Goal: Task Accomplishment & Management: Complete application form

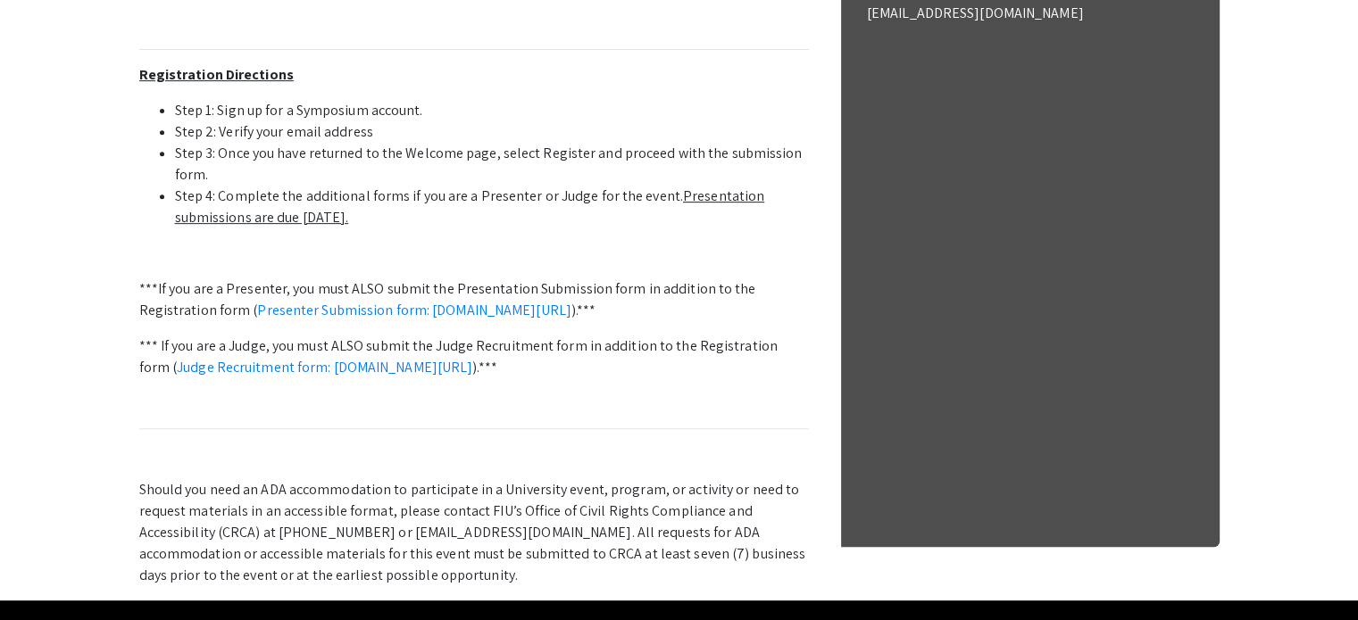
scroll to position [728, 0]
click at [443, 312] on link "Presenter Submission form: symposium.foragerone.com/lssfsymposium2025/submission" at bounding box center [414, 310] width 314 height 19
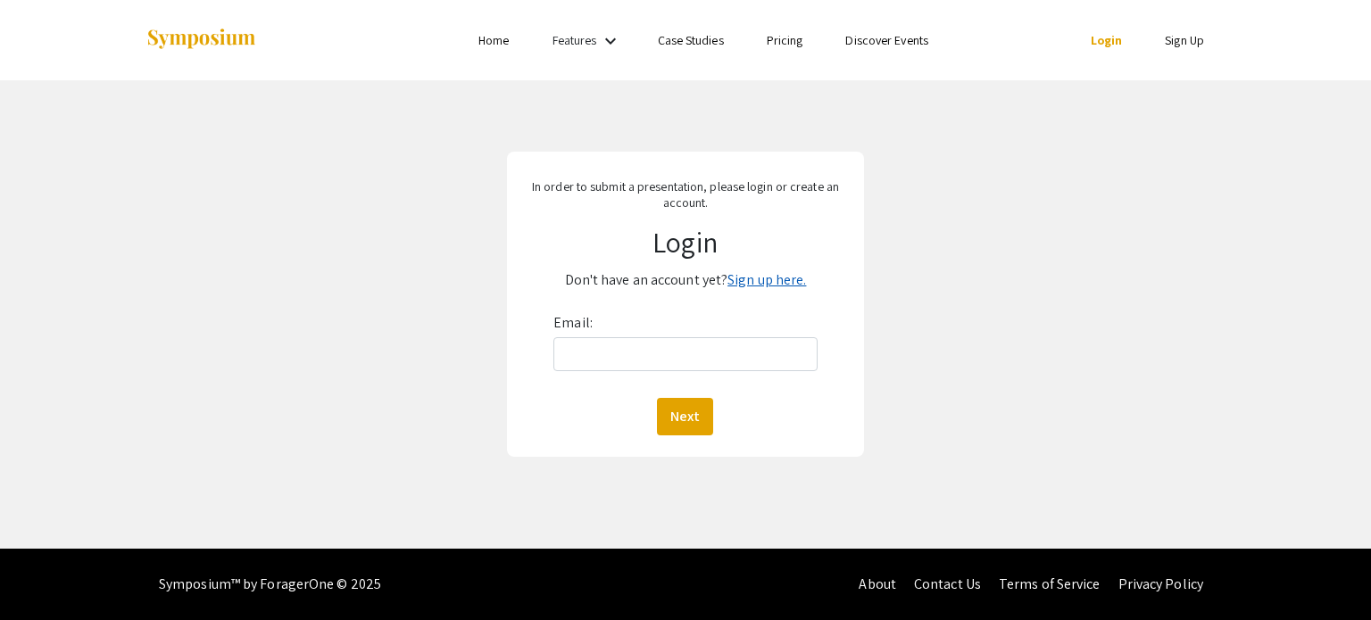
click at [757, 288] on link "Sign up here." at bounding box center [766, 279] width 79 height 19
click at [757, 282] on link "Sign up here." at bounding box center [766, 279] width 79 height 19
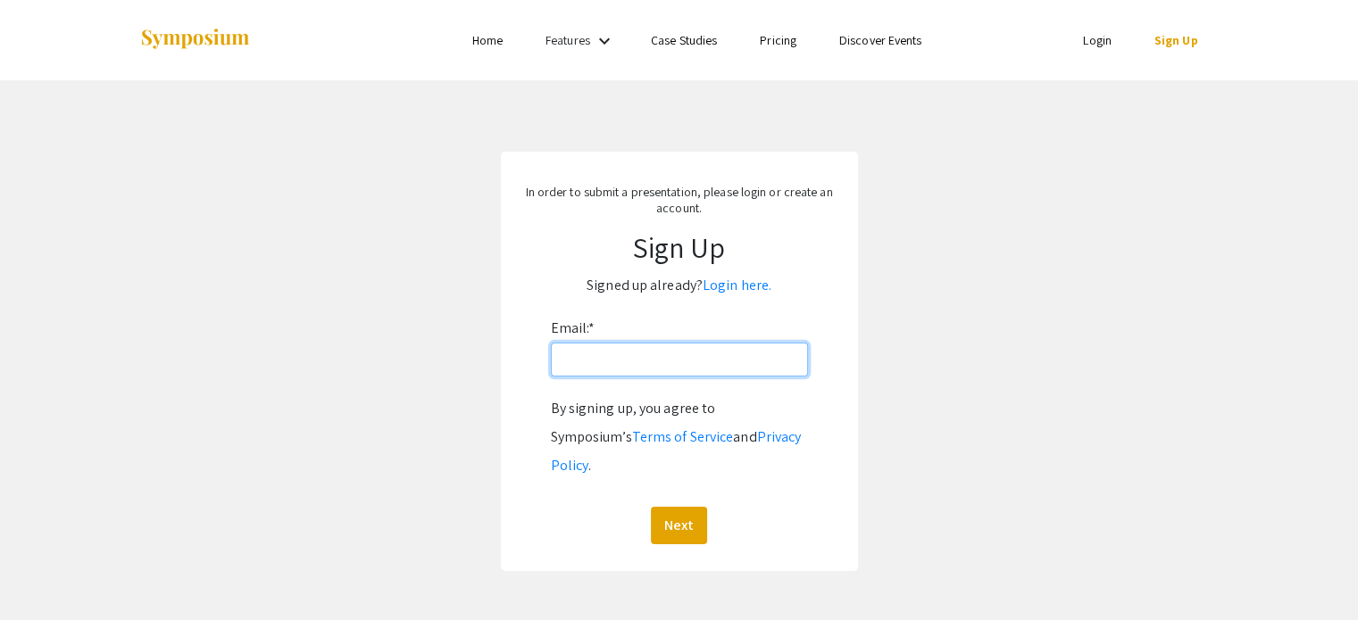
click at [665, 348] on input "Email: *" at bounding box center [679, 360] width 257 height 34
type input "eastmondsn@mail.irsc.edu"
click at [687, 507] on button "Next" at bounding box center [679, 525] width 56 height 37
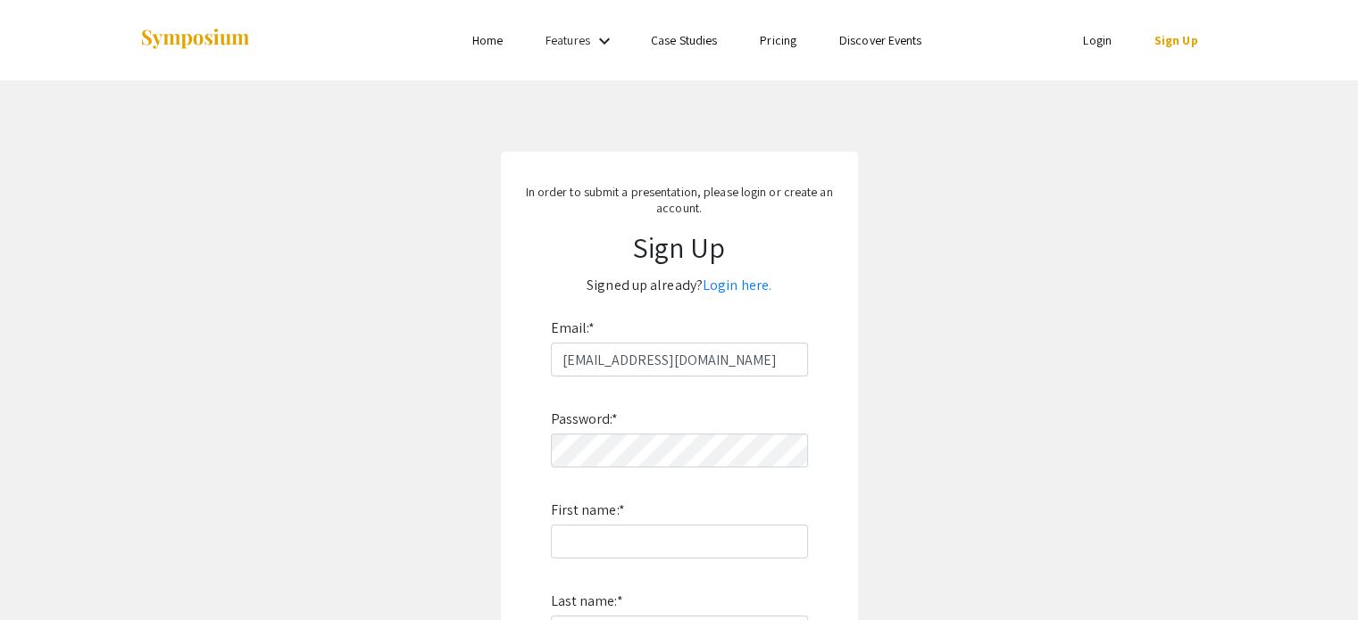
click at [693, 470] on div "Password: * First name: * Last name: * By signing up, you agree to Symposium’s …" at bounding box center [679, 612] width 257 height 470
click at [661, 549] on input "First name: *" at bounding box center [679, 542] width 257 height 34
type input "T"
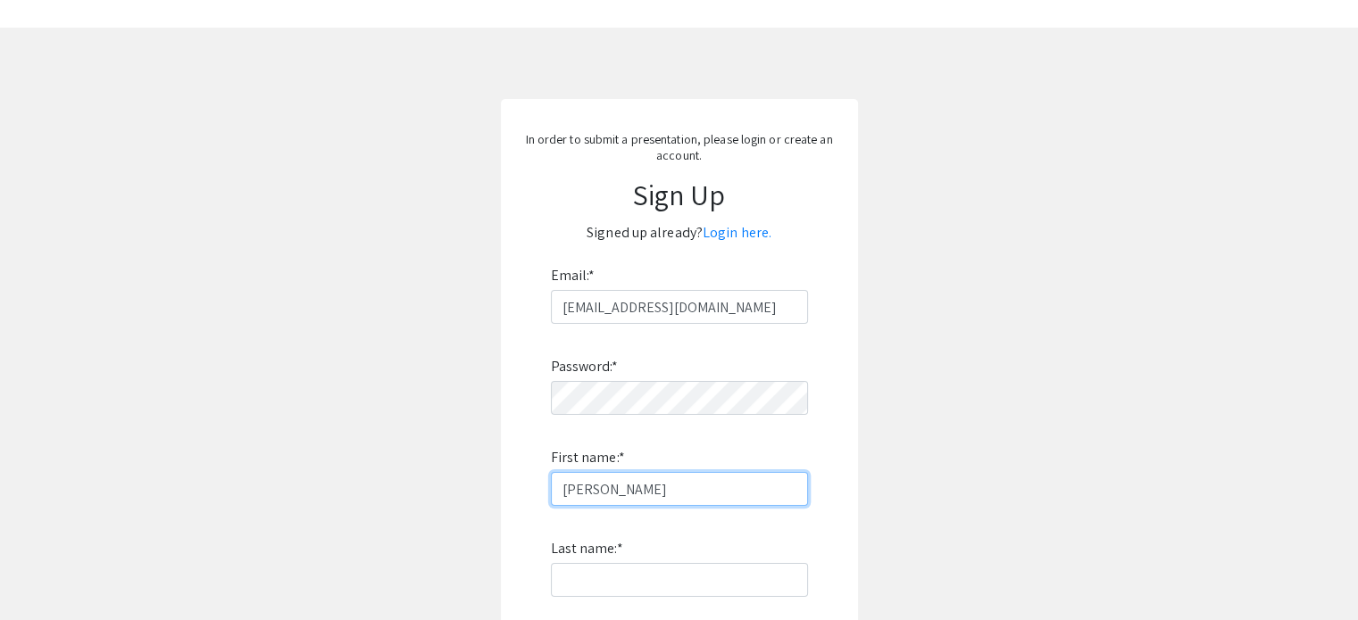
scroll to position [57, 0]
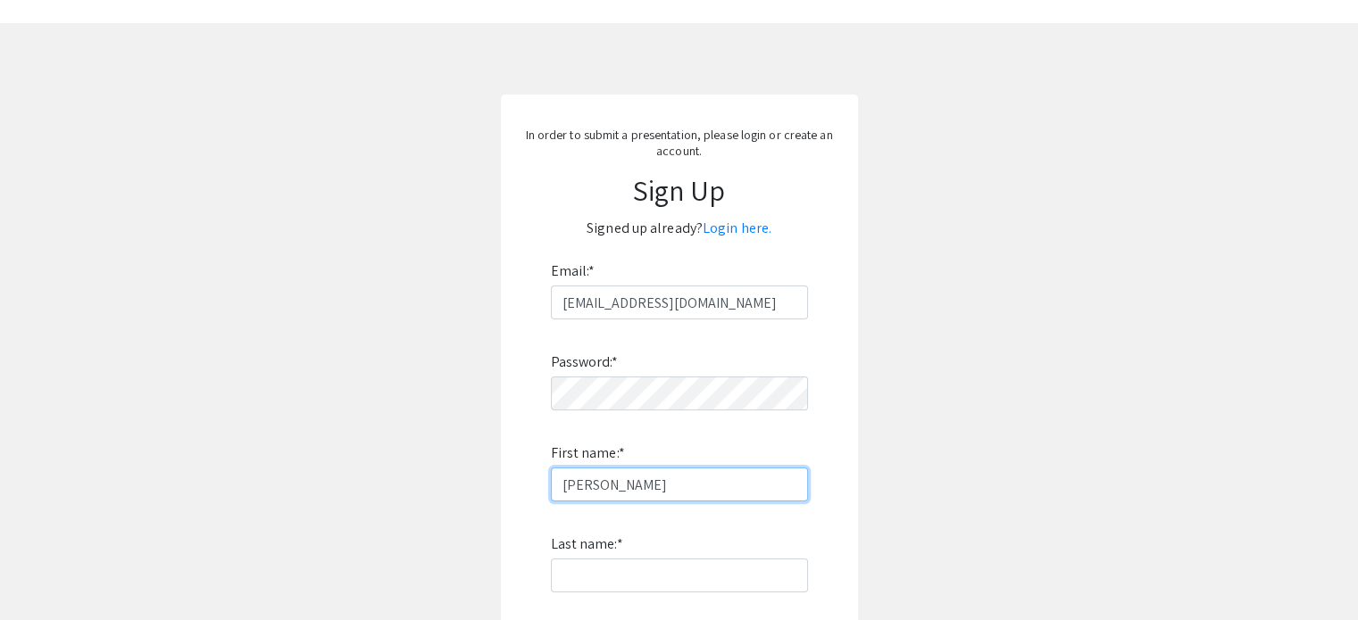
type input "Samuel"
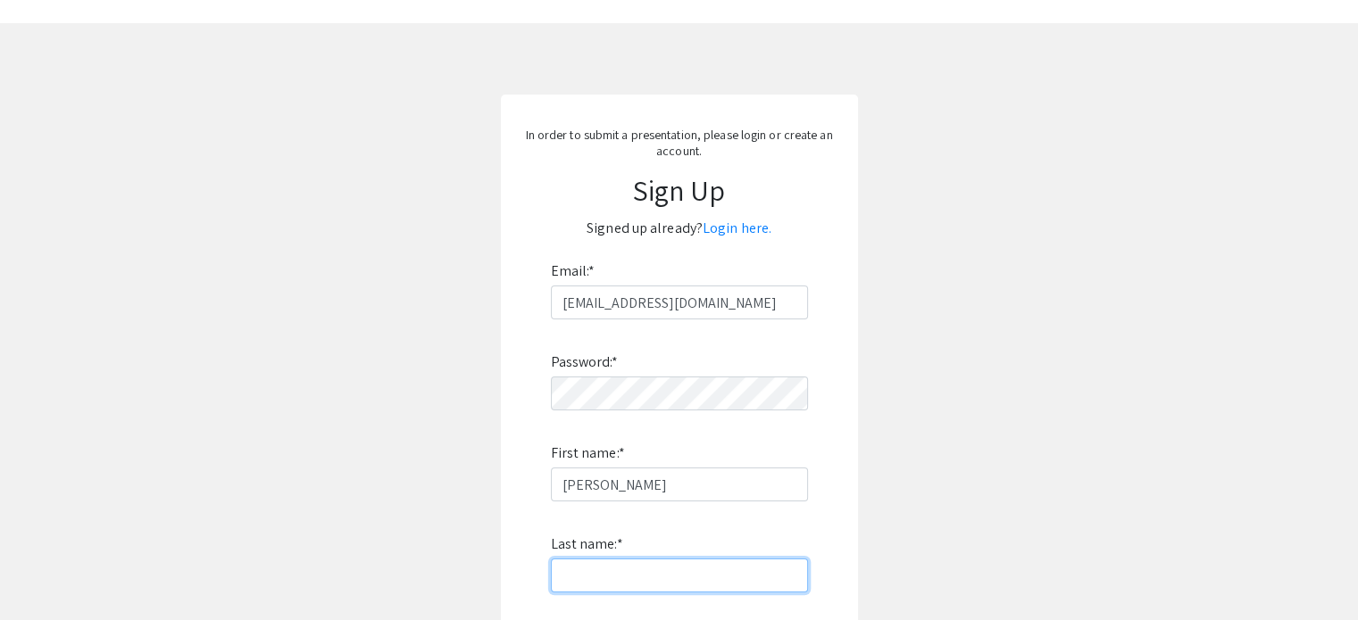
click at [658, 569] on input "Last name: *" at bounding box center [679, 576] width 257 height 34
type input "Eastmond"
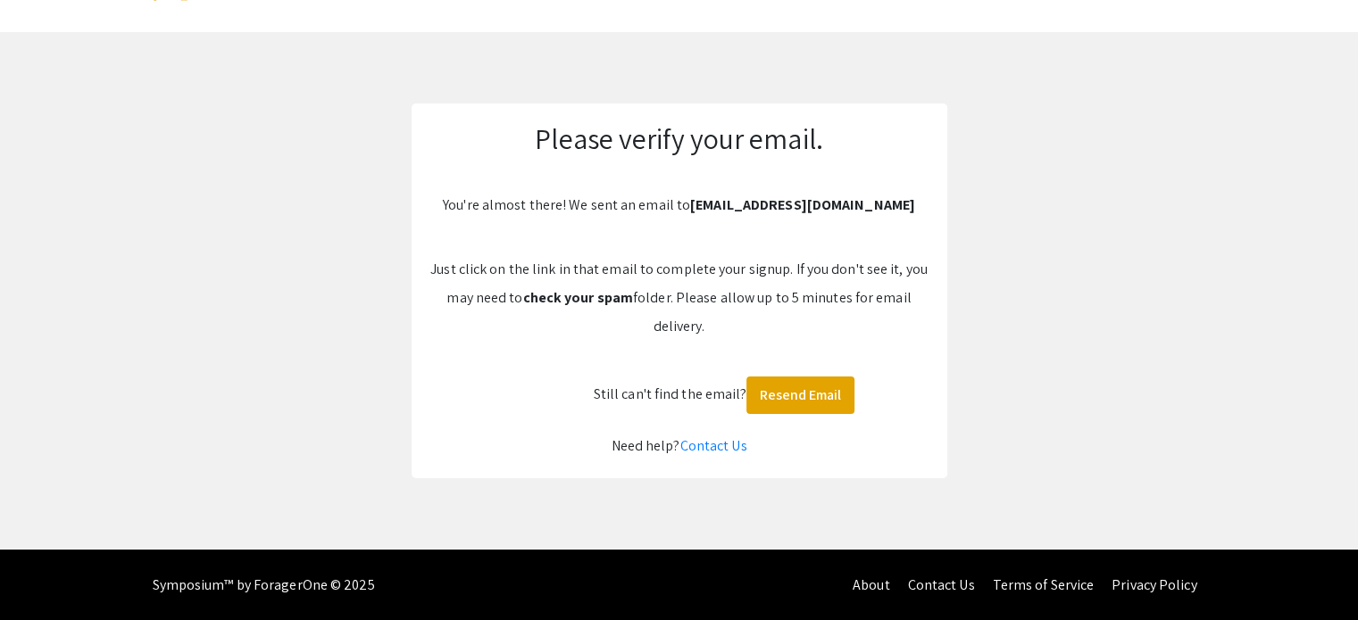
scroll to position [47, 0]
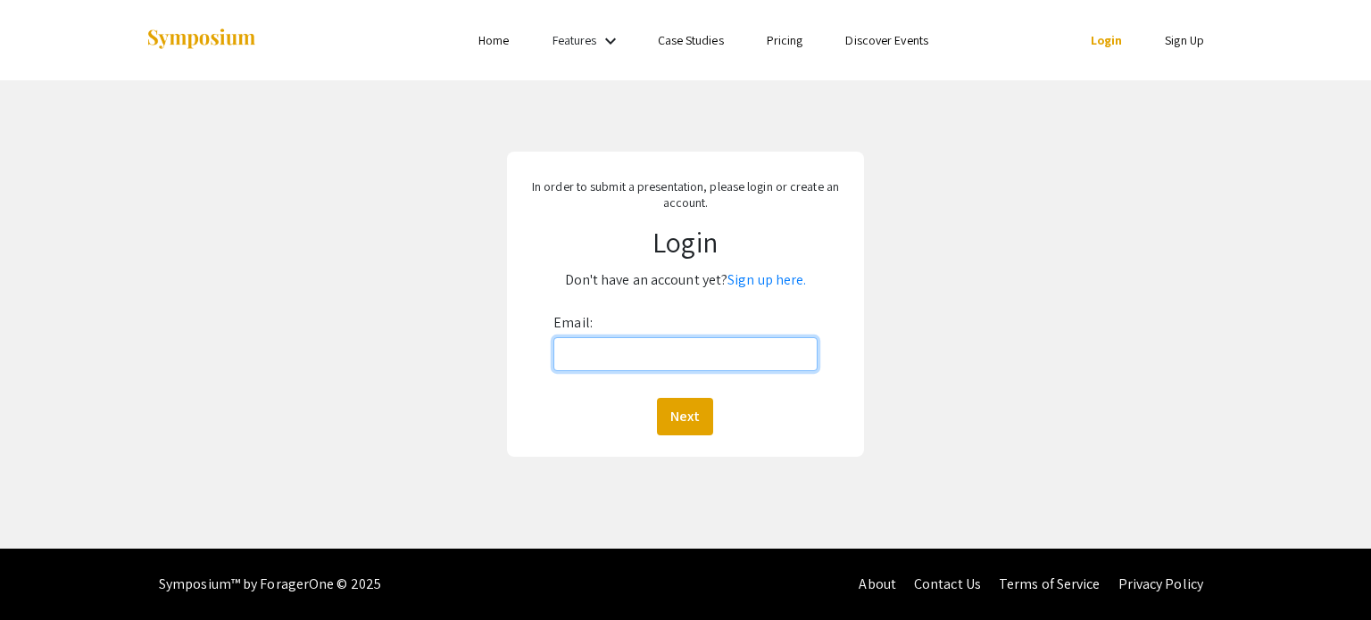
click at [725, 360] on input "Email:" at bounding box center [684, 354] width 263 height 34
type input "eastmondsn@mail.irsc.edu"
click at [705, 400] on button "Next" at bounding box center [685, 416] width 56 height 37
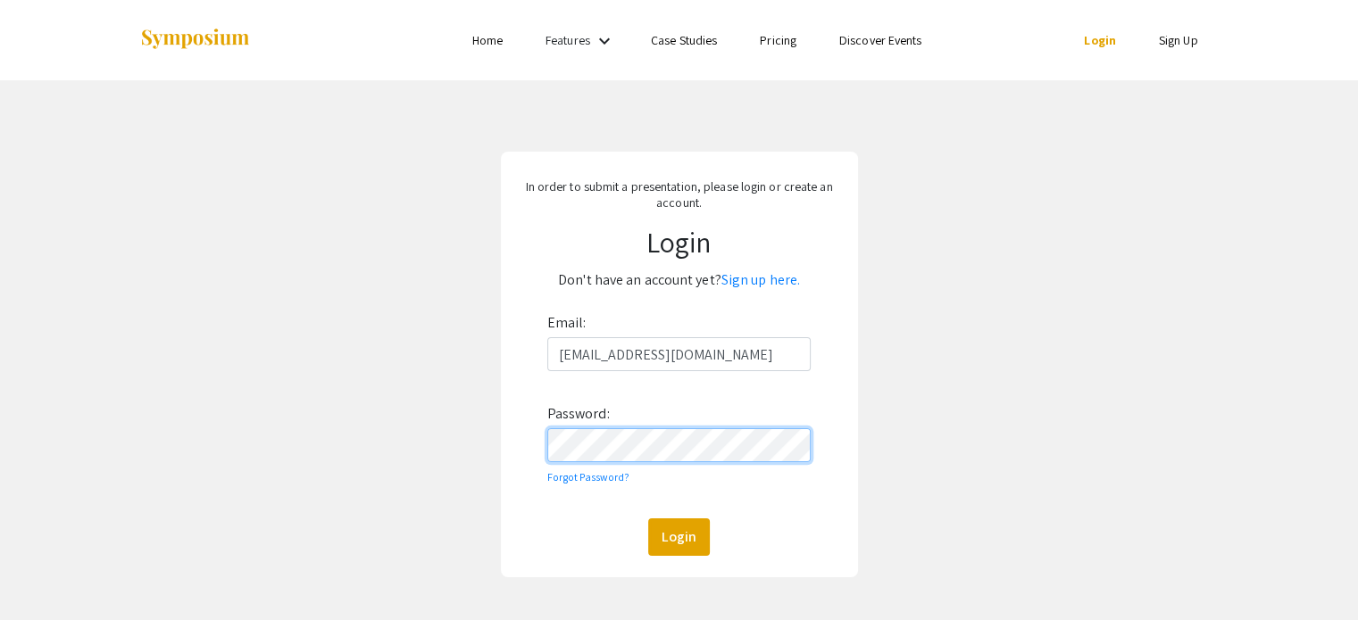
click at [648, 519] on button "Login" at bounding box center [679, 537] width 62 height 37
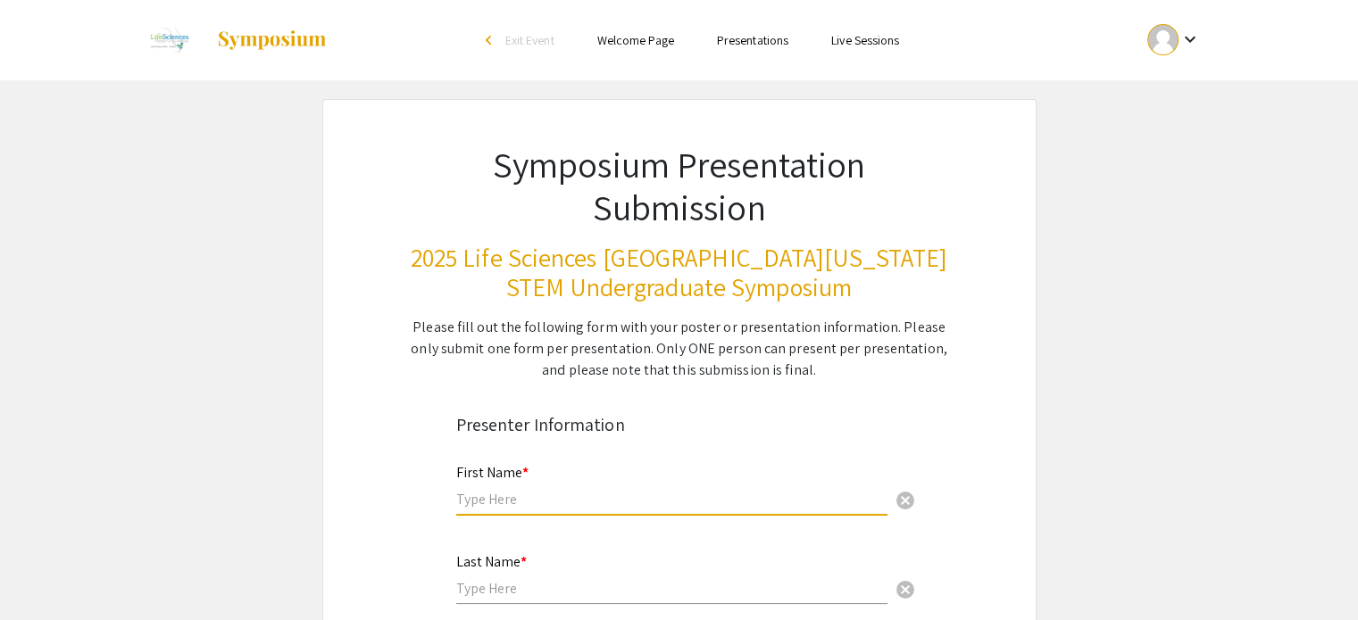
click at [605, 491] on input "text" at bounding box center [671, 499] width 431 height 19
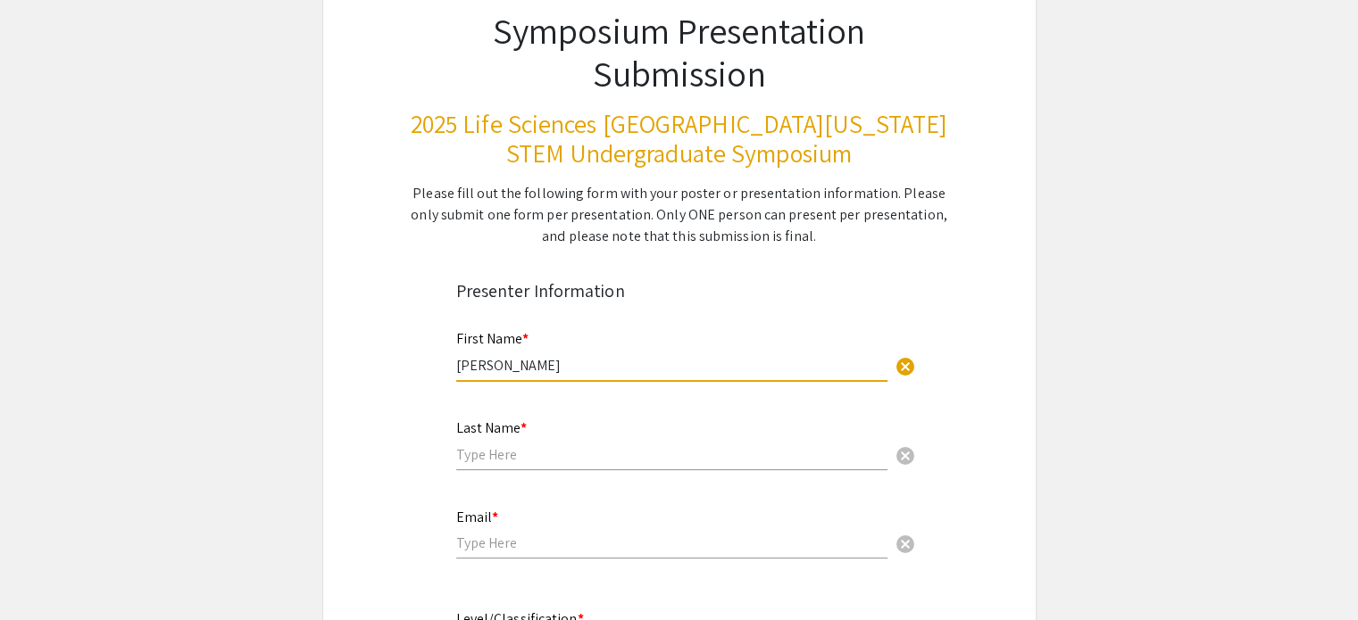
scroll to position [135, 0]
type input "Samuel"
click at [632, 429] on div "Last Name * cancel" at bounding box center [671, 436] width 431 height 68
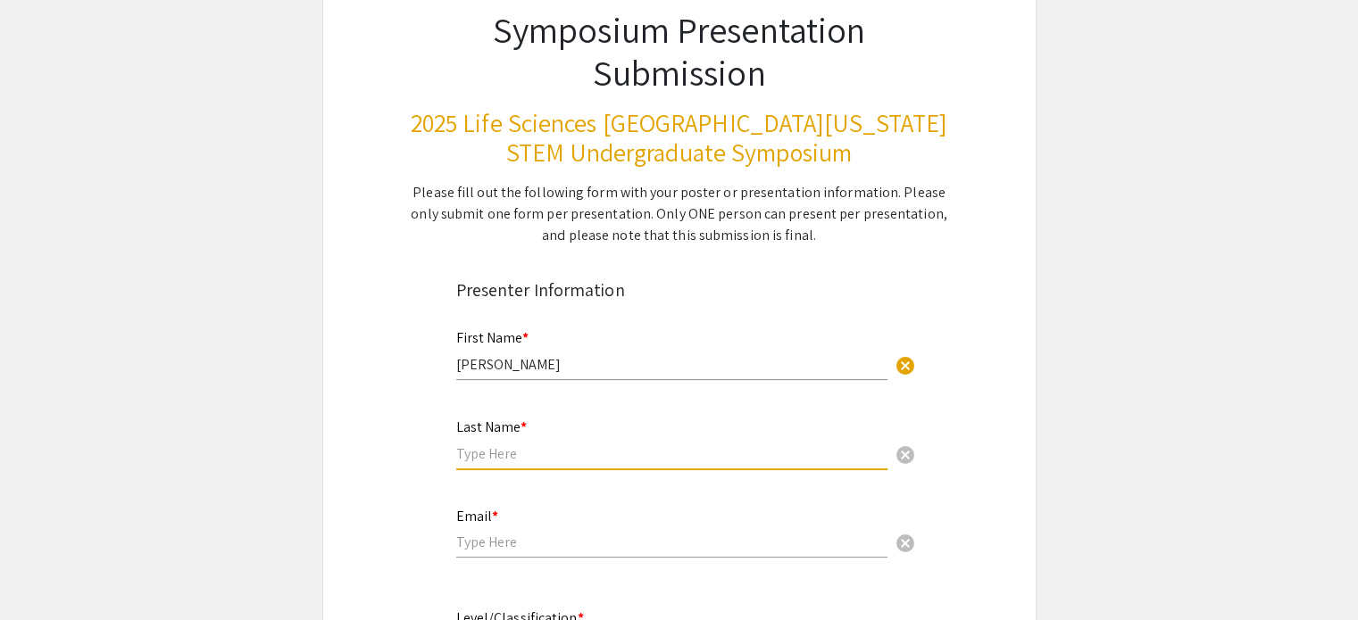
click at [627, 445] on input "text" at bounding box center [671, 454] width 431 height 19
type input "Eastmond"
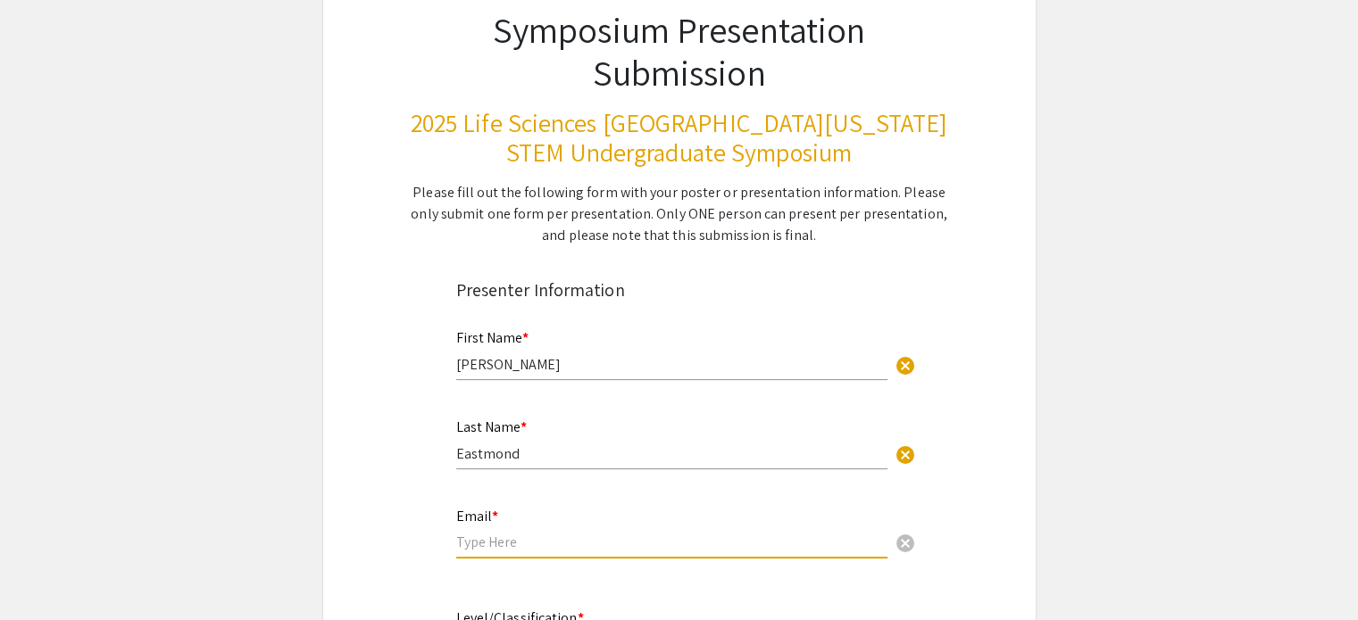
click at [486, 542] on input "email" at bounding box center [671, 542] width 431 height 19
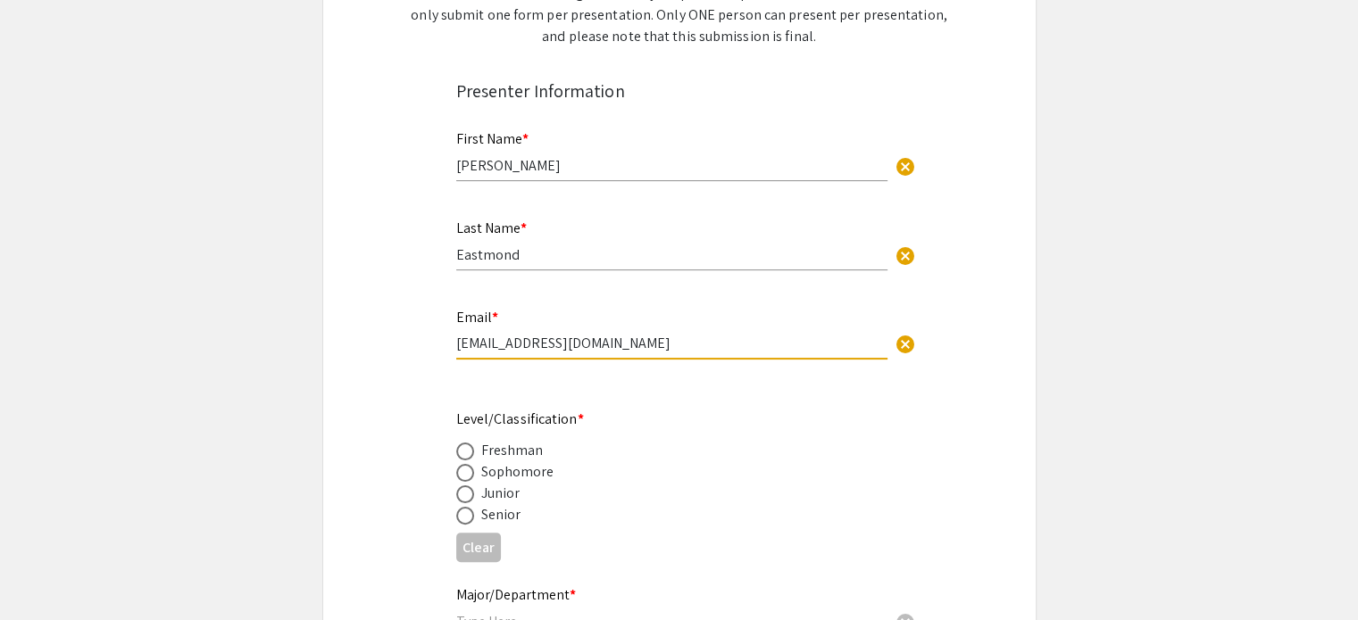
scroll to position [334, 0]
type input "eastmondsn@mail.irsc.edu"
click at [465, 517] on span at bounding box center [465, 516] width 18 height 18
click at [465, 517] on input "radio" at bounding box center [465, 516] width 18 height 18
radio input "true"
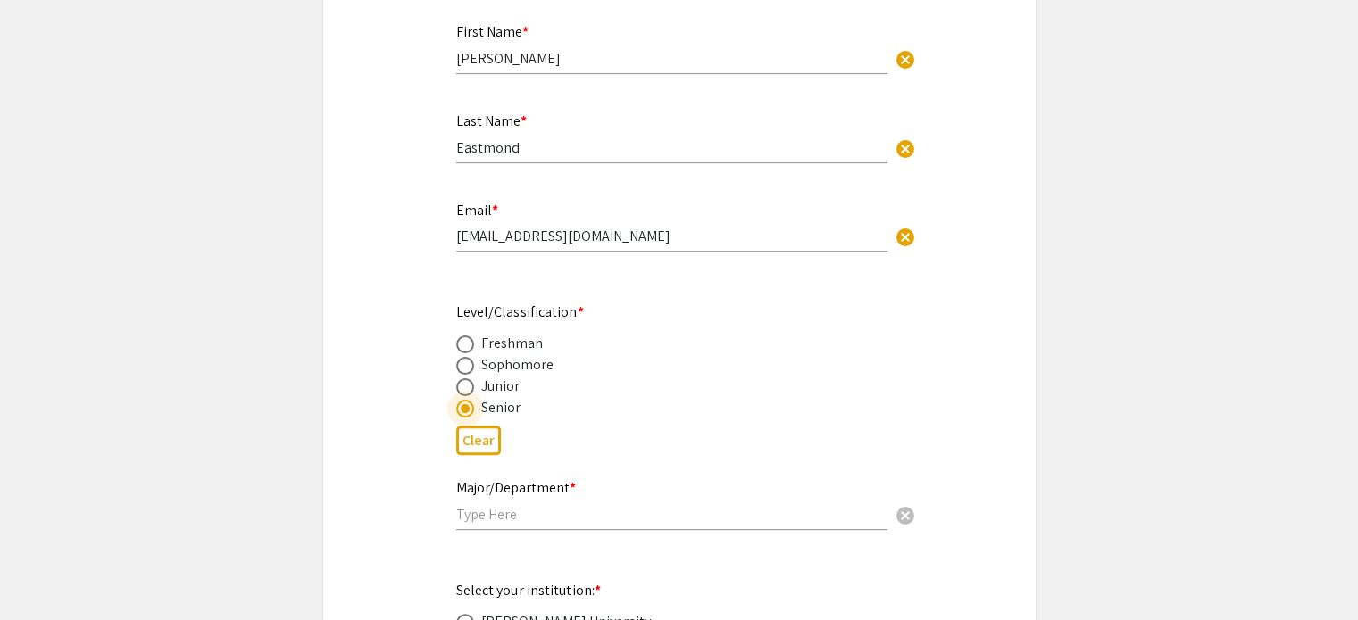
scroll to position [514, 0]
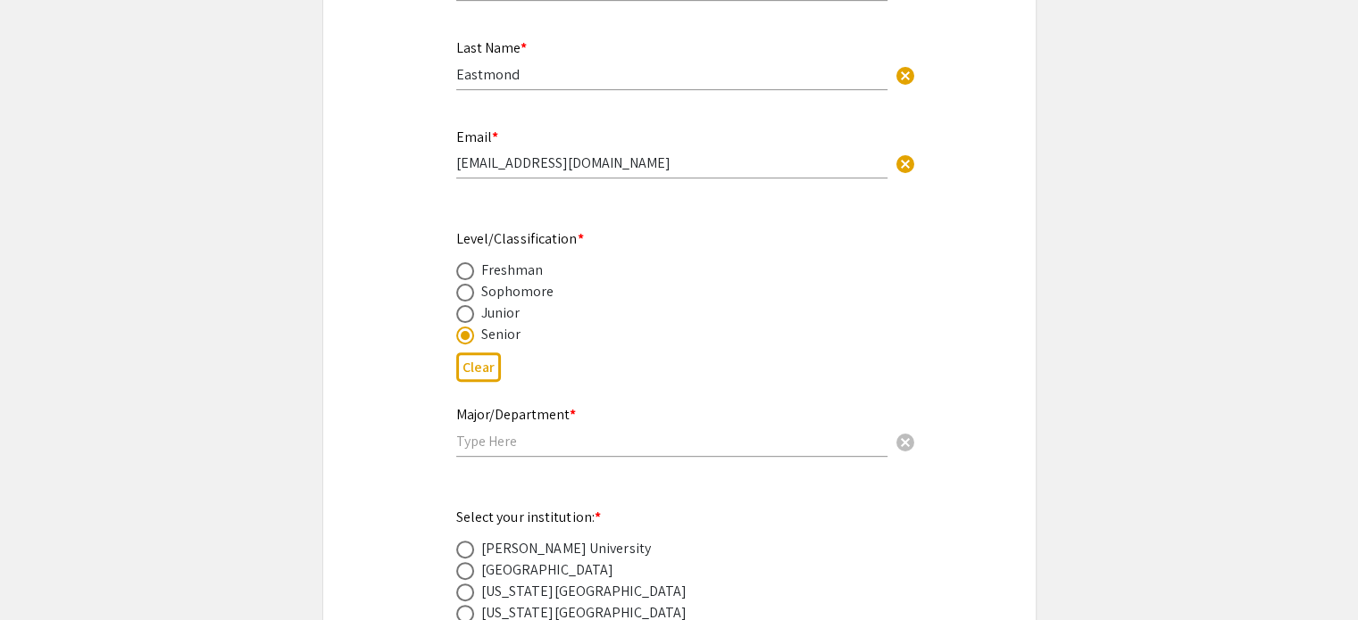
click at [776, 420] on div "Major/Department * cancel" at bounding box center [671, 423] width 431 height 68
type input "b"
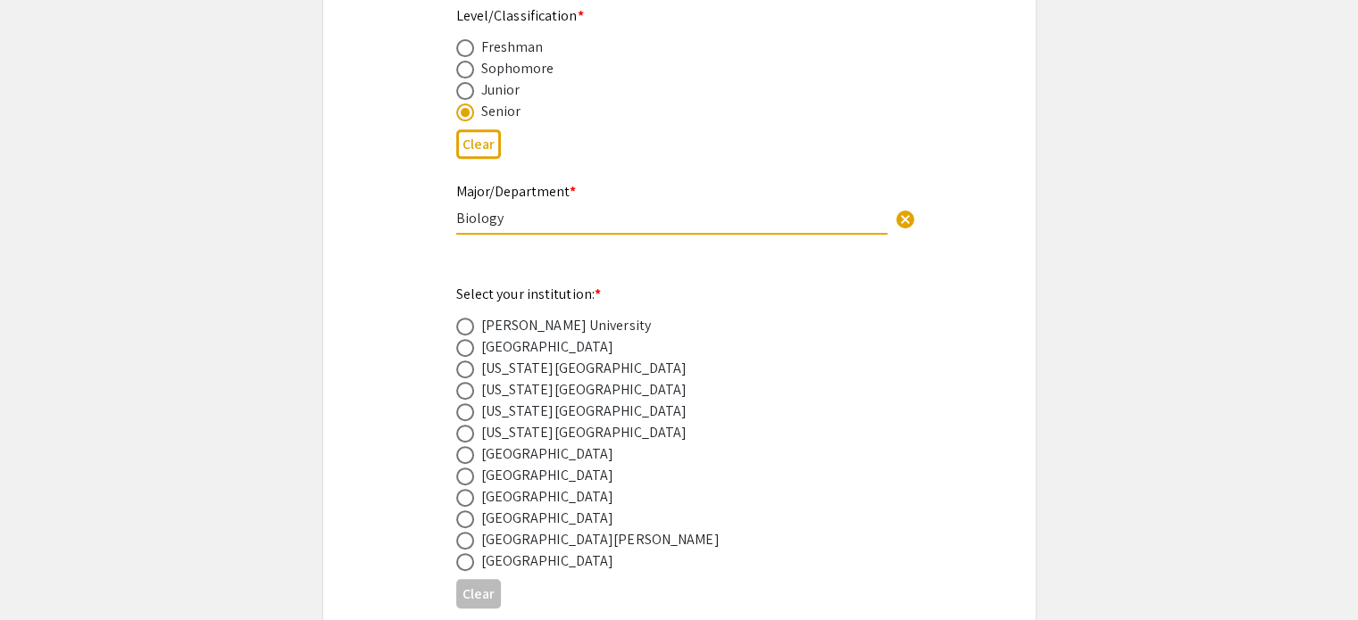
scroll to position [739, 0]
type input "Biology"
click at [465, 453] on span at bounding box center [465, 454] width 18 height 18
click at [465, 453] on input "radio" at bounding box center [465, 454] width 18 height 18
radio input "true"
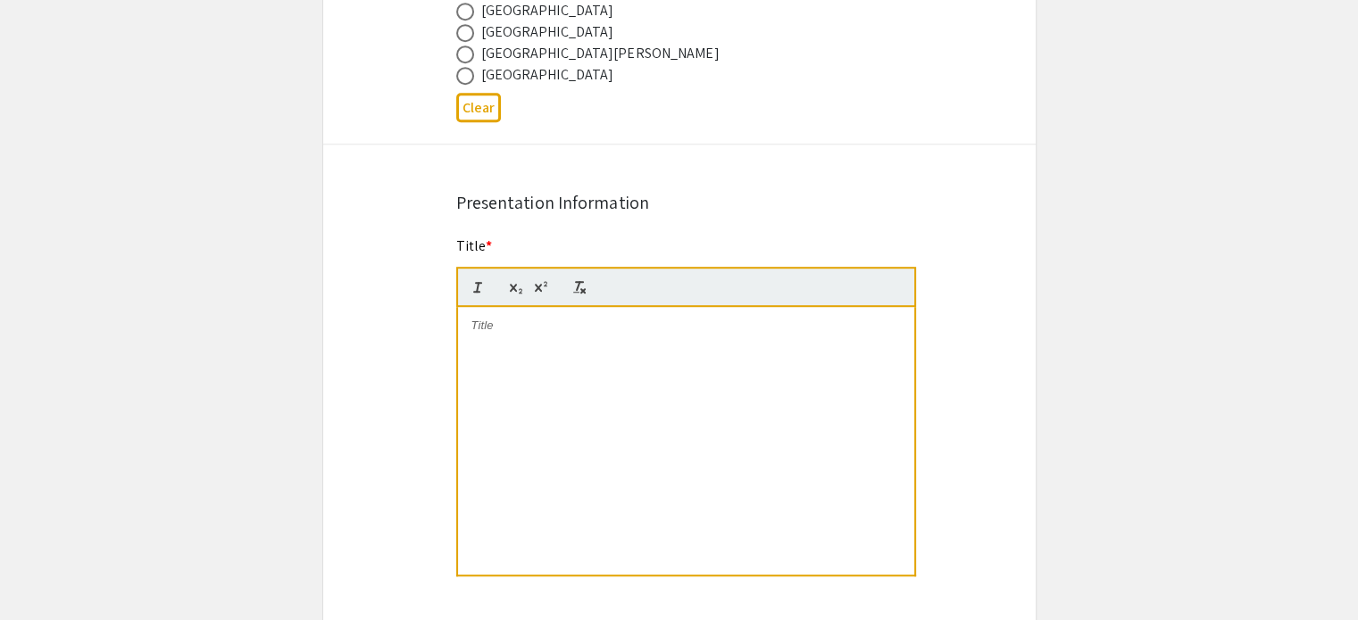
scroll to position [1248, 0]
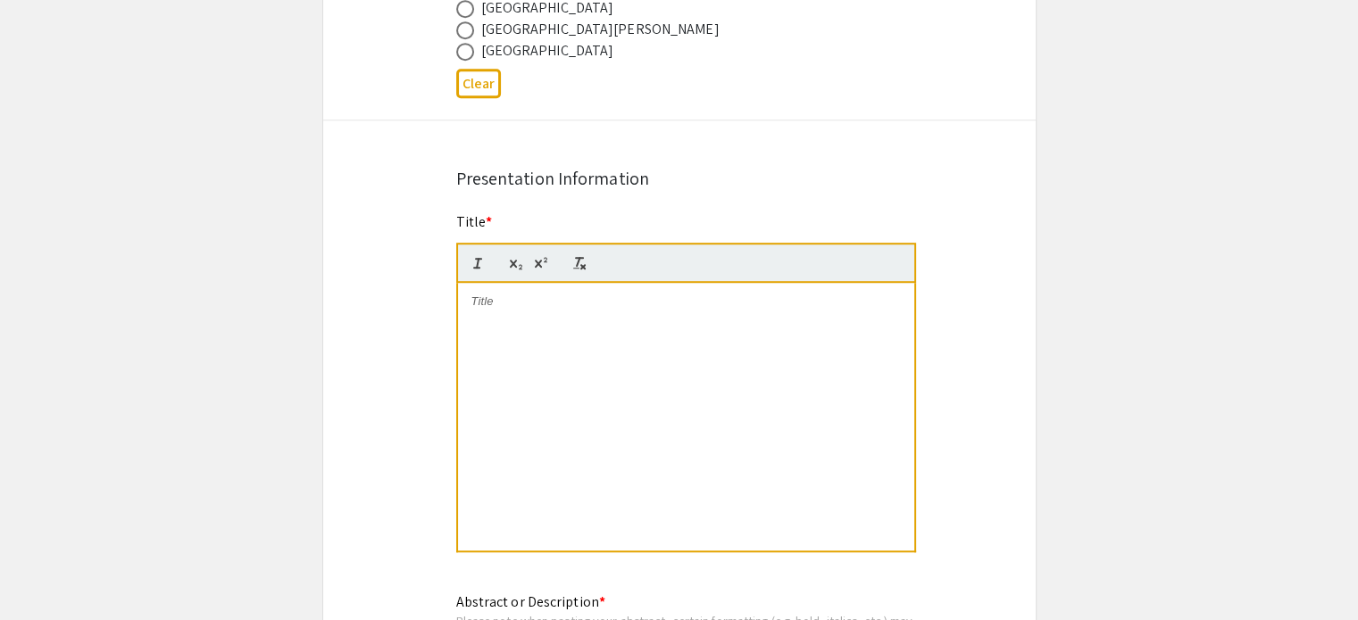
click at [495, 215] on div "Title *" at bounding box center [686, 393] width 460 height 362
click at [530, 328] on div at bounding box center [686, 417] width 456 height 268
click at [521, 219] on div "Title *" at bounding box center [686, 393] width 460 height 362
click at [540, 321] on div at bounding box center [686, 417] width 456 height 268
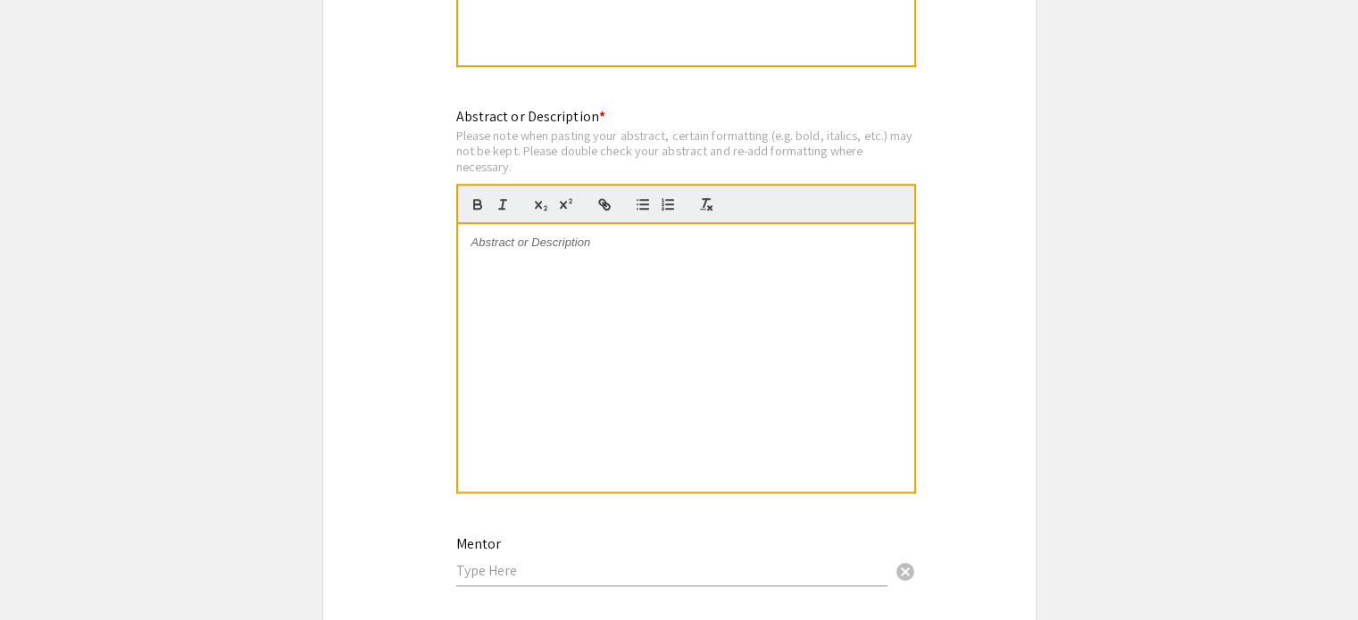
scroll to position [1762, 0]
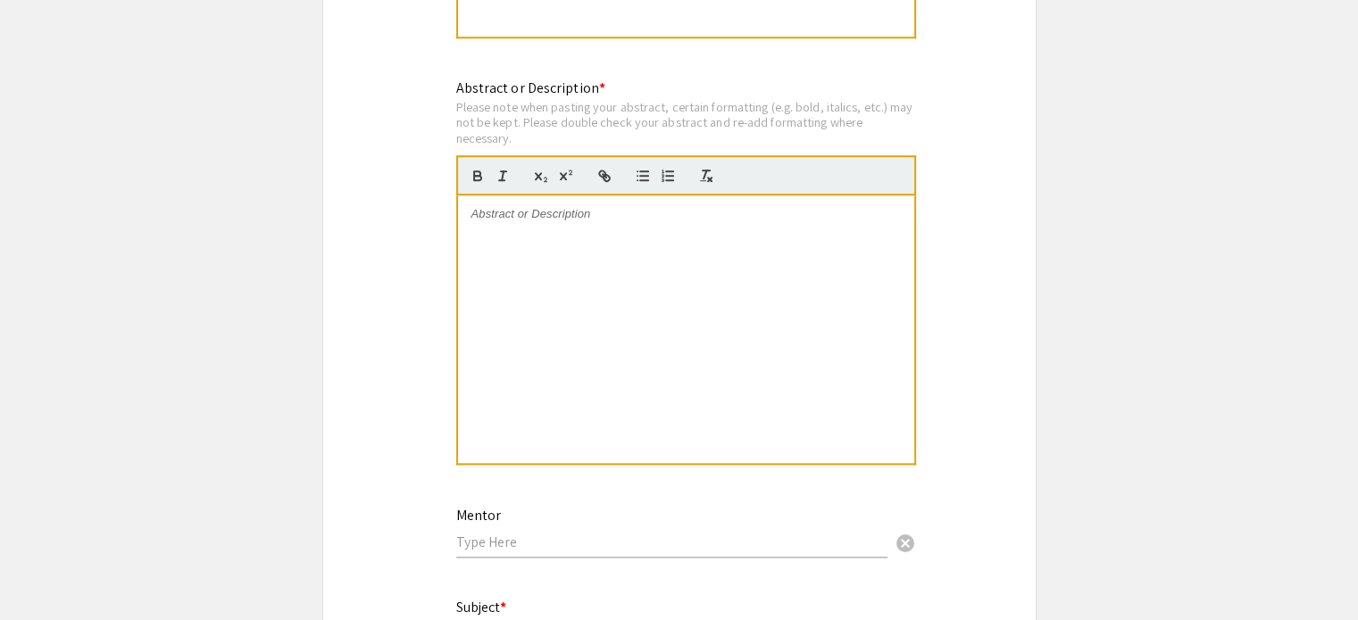
click at [504, 249] on div at bounding box center [686, 329] width 456 height 268
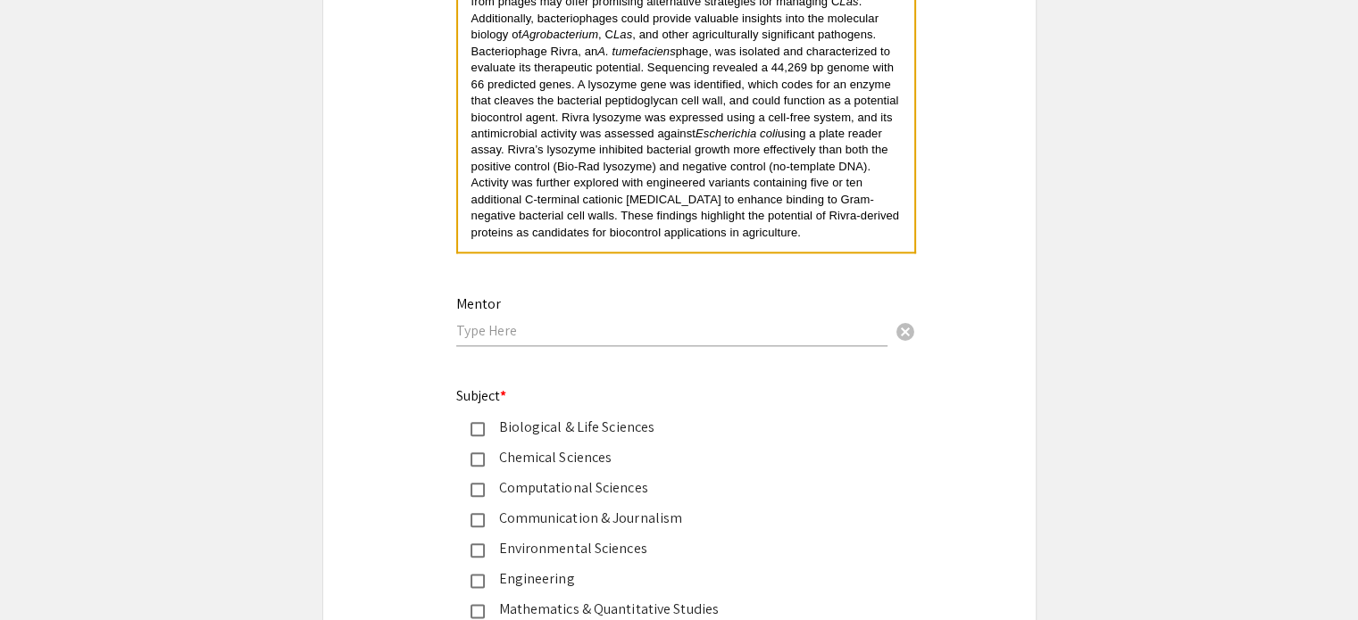
scroll to position [1975, 0]
click at [811, 334] on div "Mentor cancel" at bounding box center [671, 312] width 431 height 68
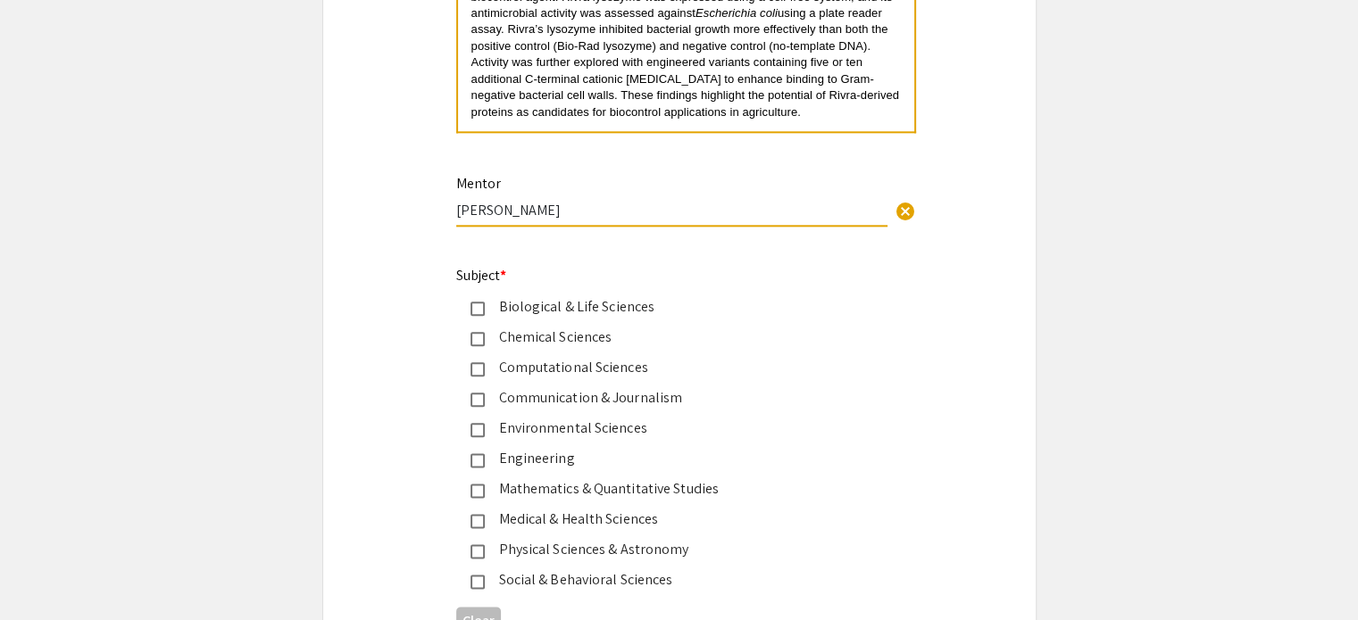
scroll to position [2132, 0]
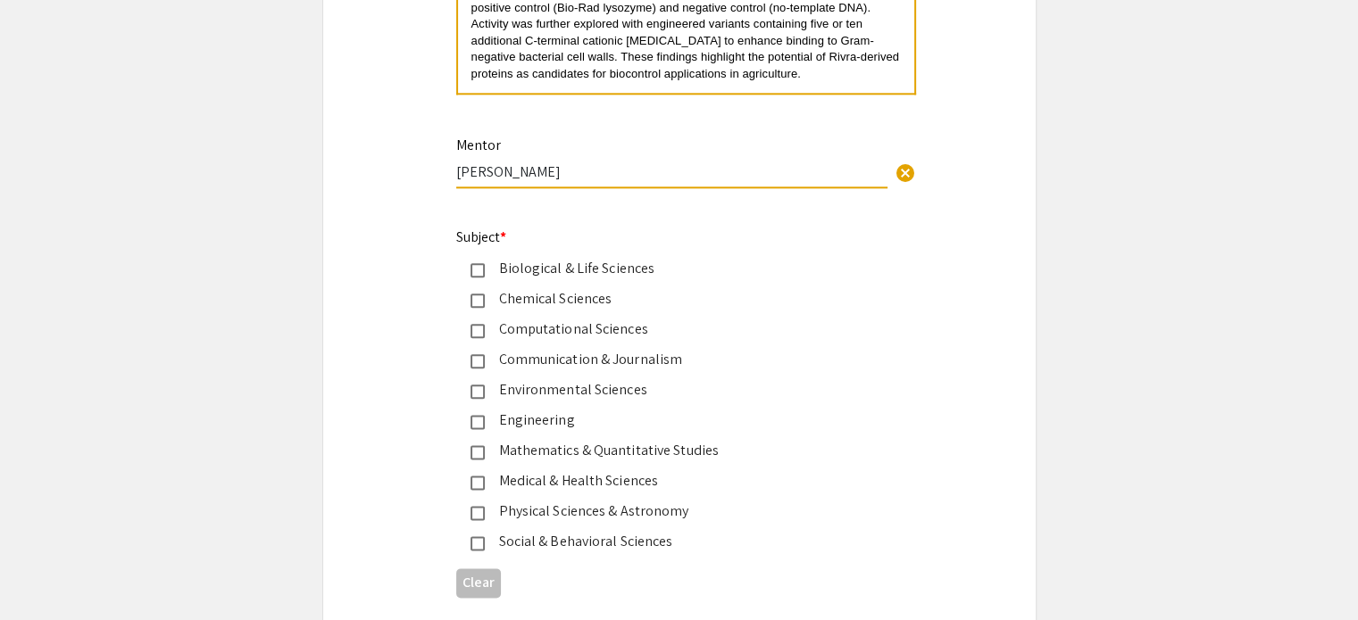
type input "Dr. Tom D'Elia"
click at [515, 264] on div "Biological & Life Sciences" at bounding box center [672, 268] width 375 height 21
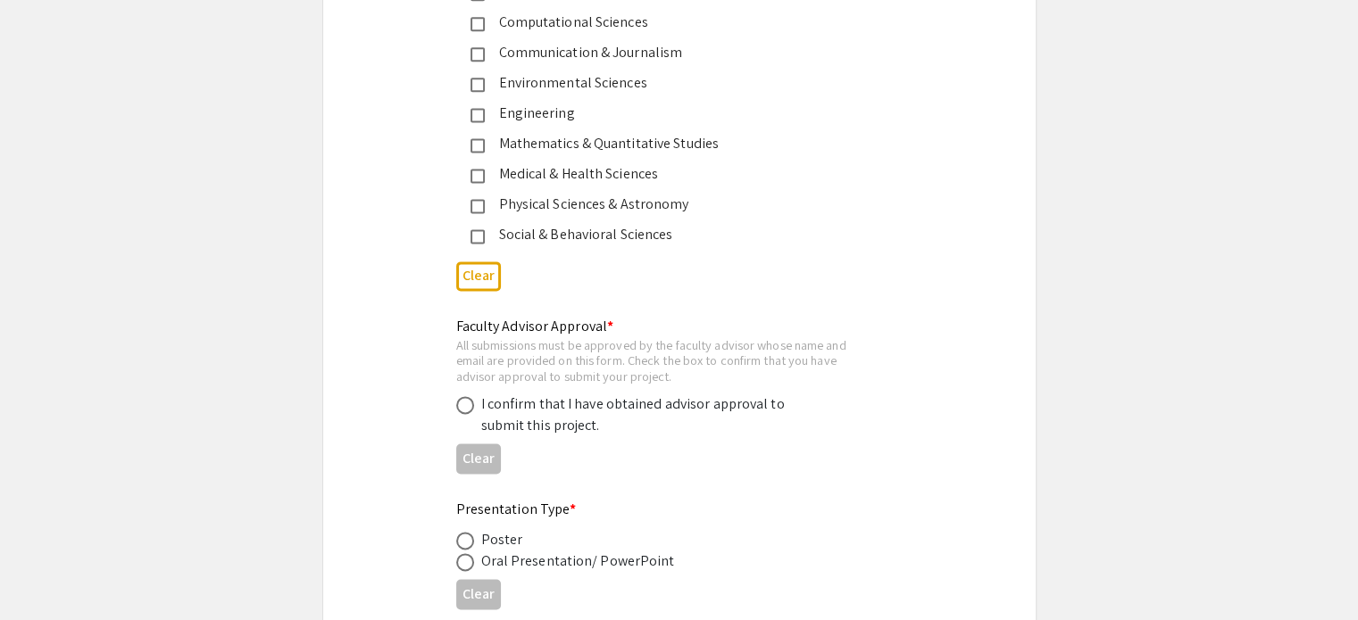
scroll to position [2449, 0]
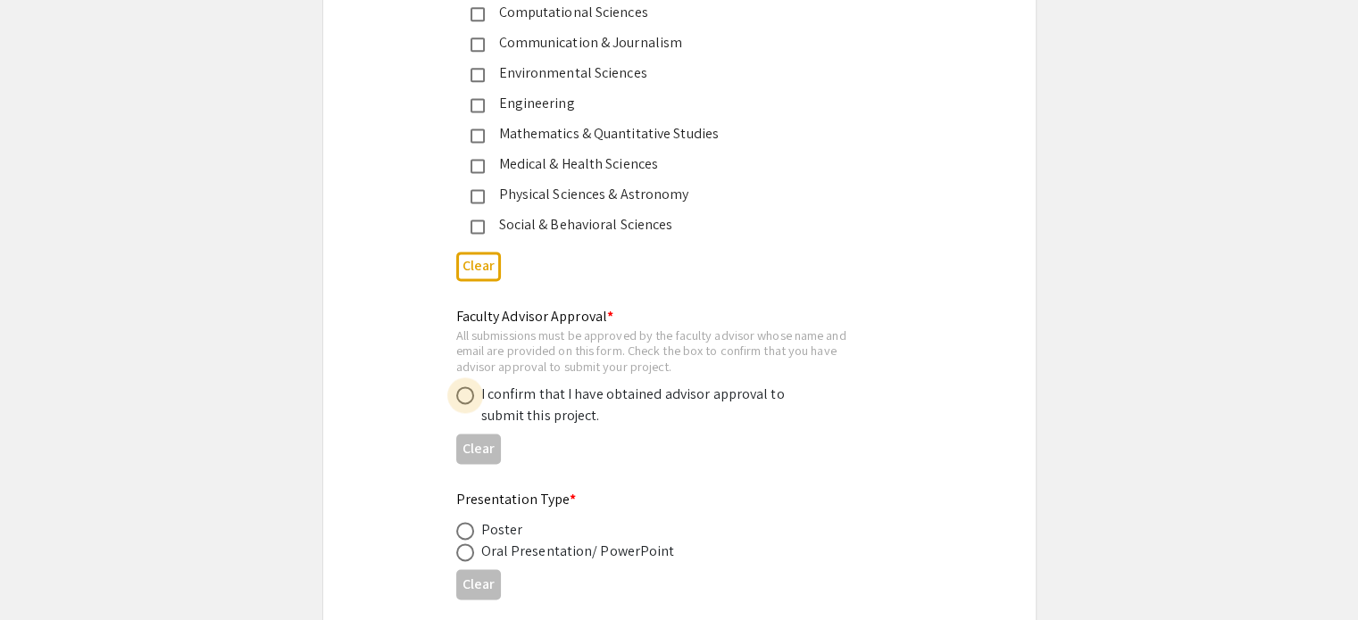
click at [468, 388] on span at bounding box center [465, 396] width 18 height 18
click at [468, 388] on input "radio" at bounding box center [465, 396] width 18 height 18
radio input "true"
click at [469, 549] on span at bounding box center [465, 553] width 18 height 18
click at [469, 549] on input "radio" at bounding box center [465, 553] width 18 height 18
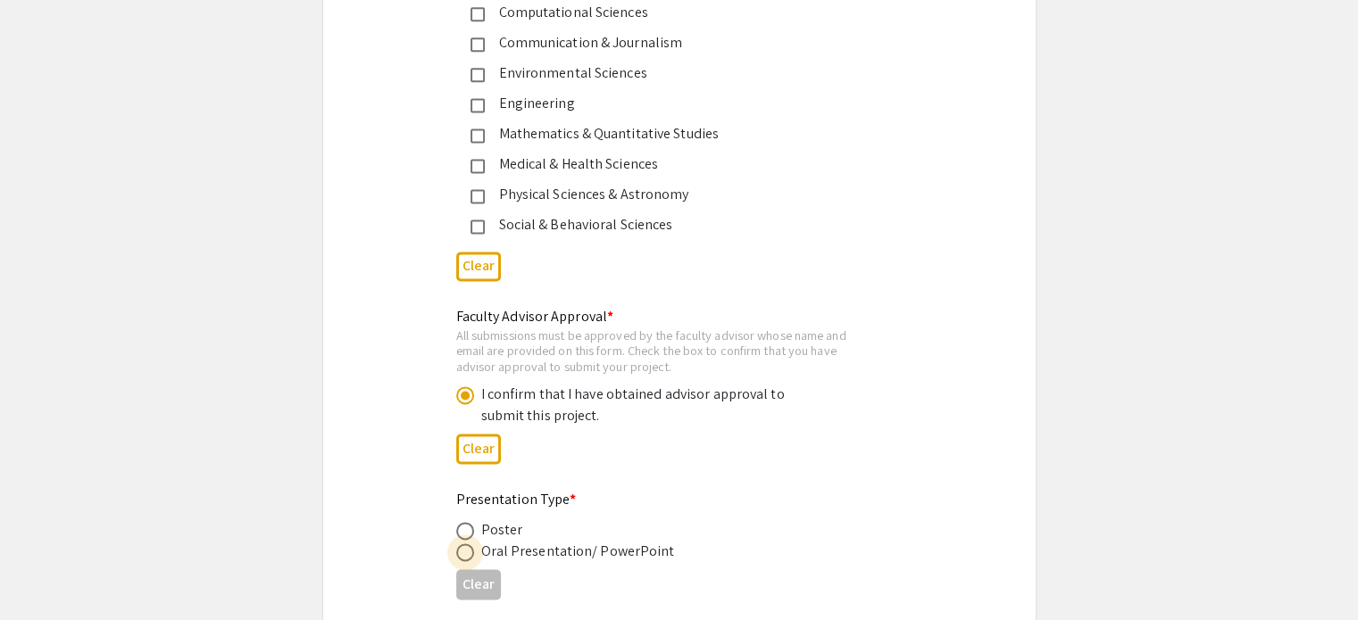
radio input "true"
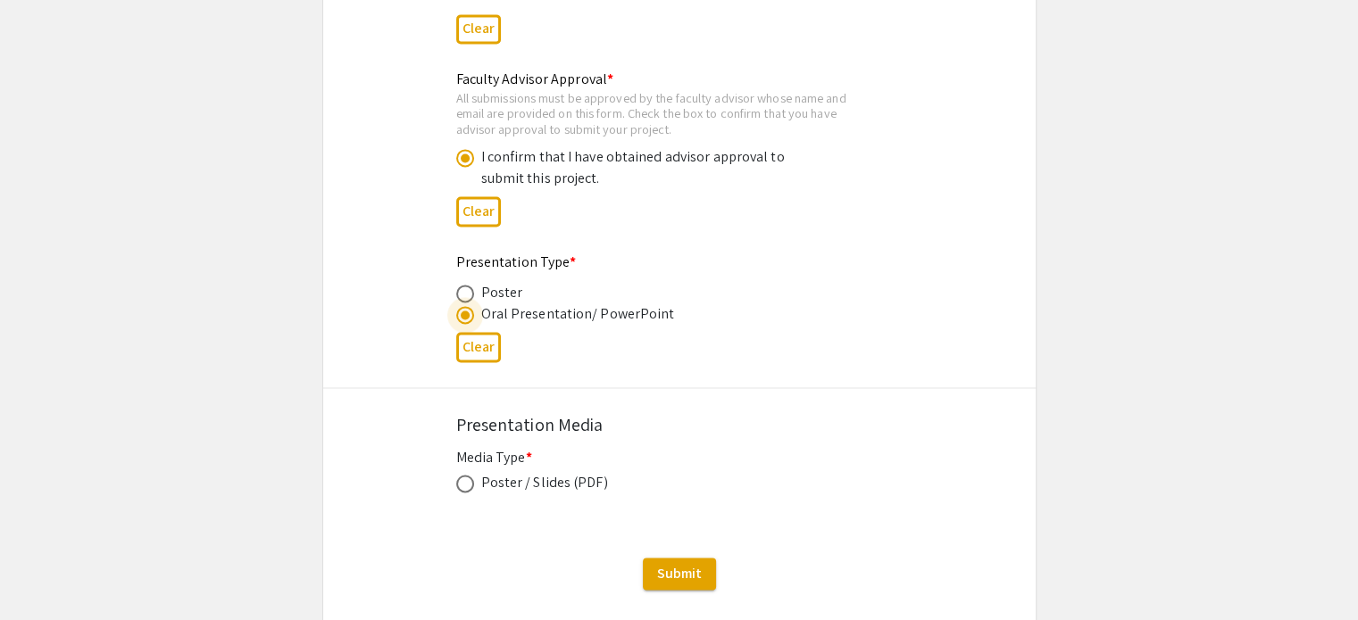
scroll to position [2693, 0]
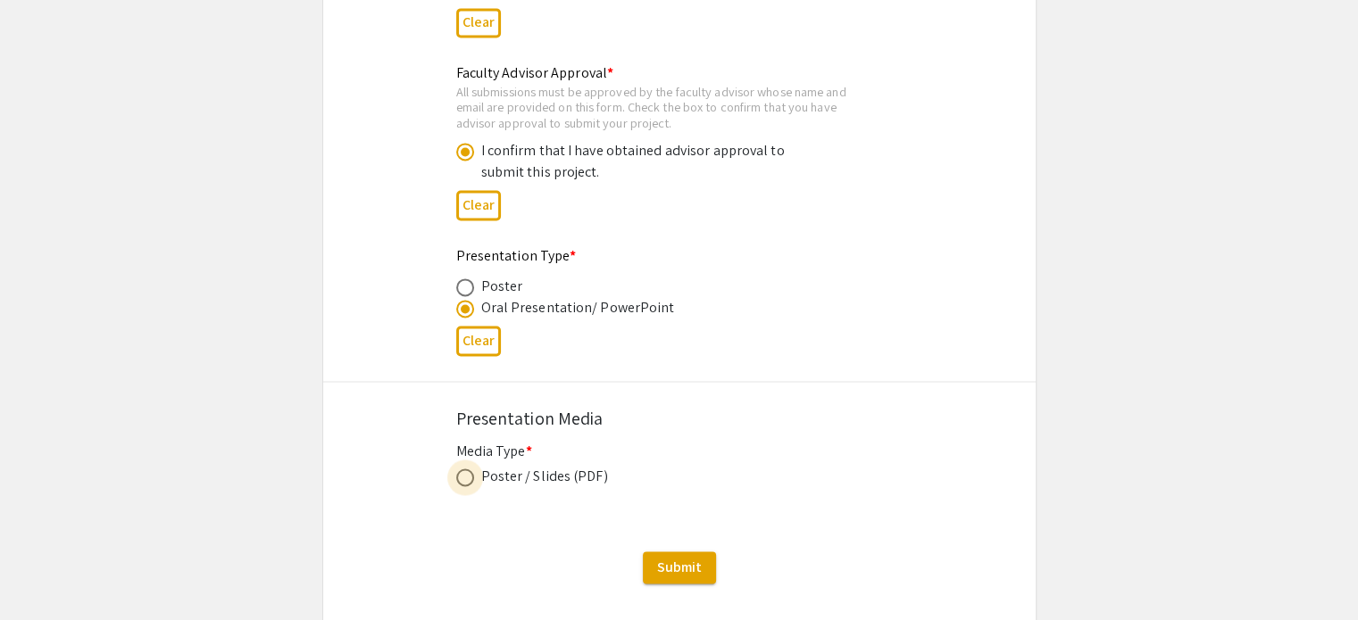
click at [463, 473] on span at bounding box center [465, 478] width 18 height 18
click at [463, 473] on input "radio" at bounding box center [465, 478] width 18 height 18
radio input "true"
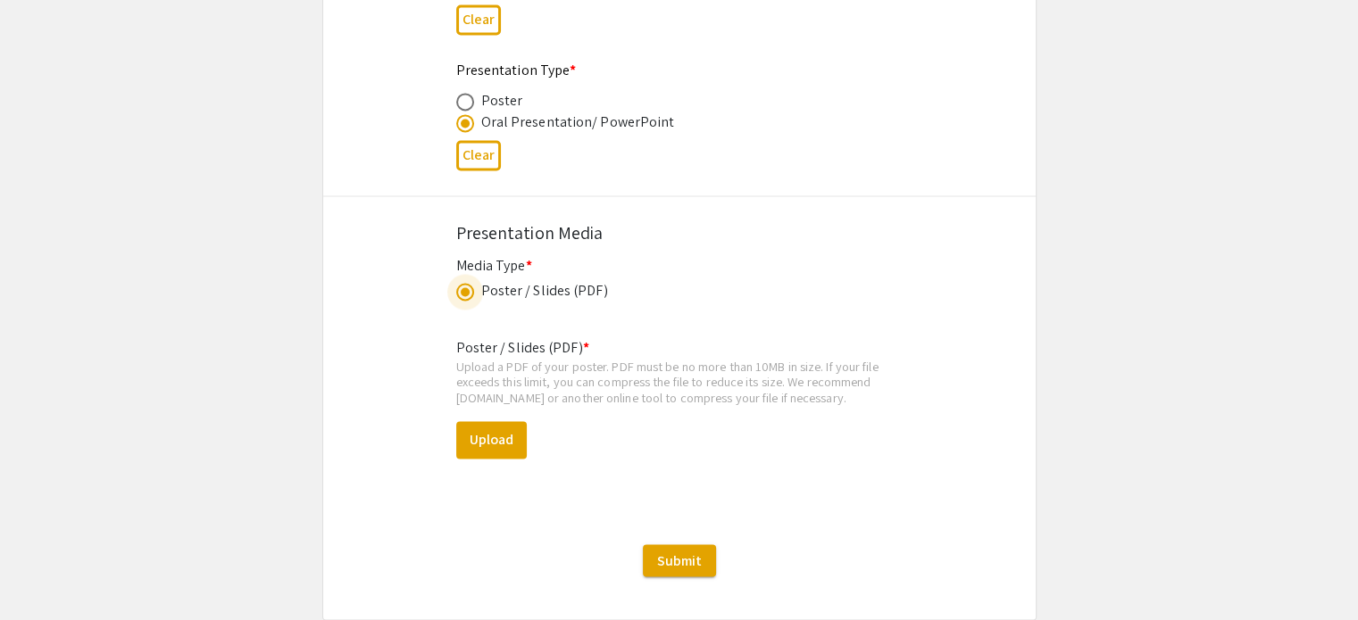
scroll to position [2881, 0]
click at [482, 444] on button "Upload" at bounding box center [491, 437] width 71 height 37
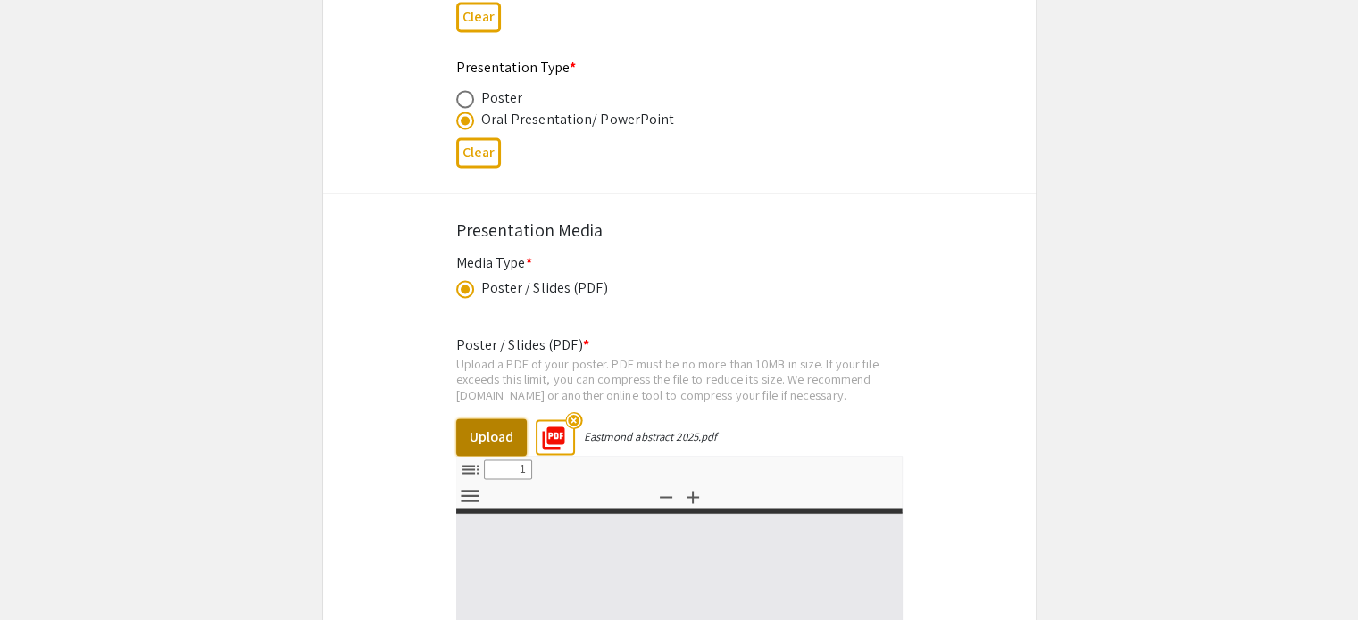
select select "custom"
type input "0"
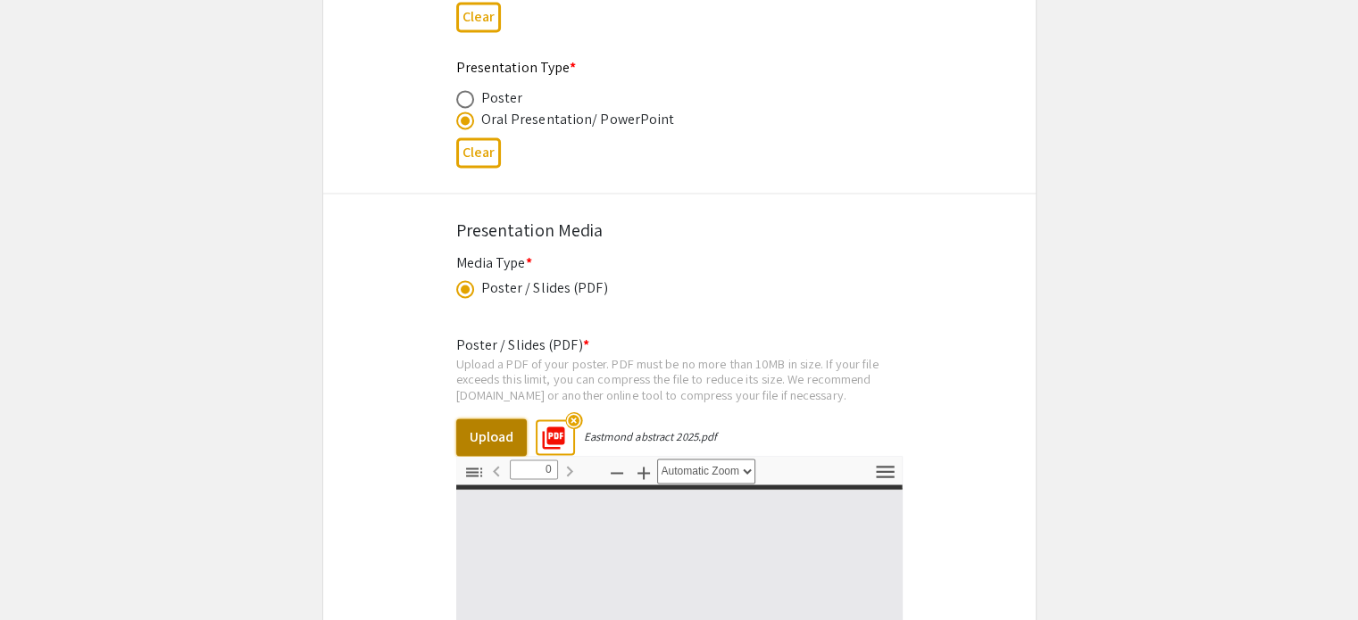
select select "custom"
type input "1"
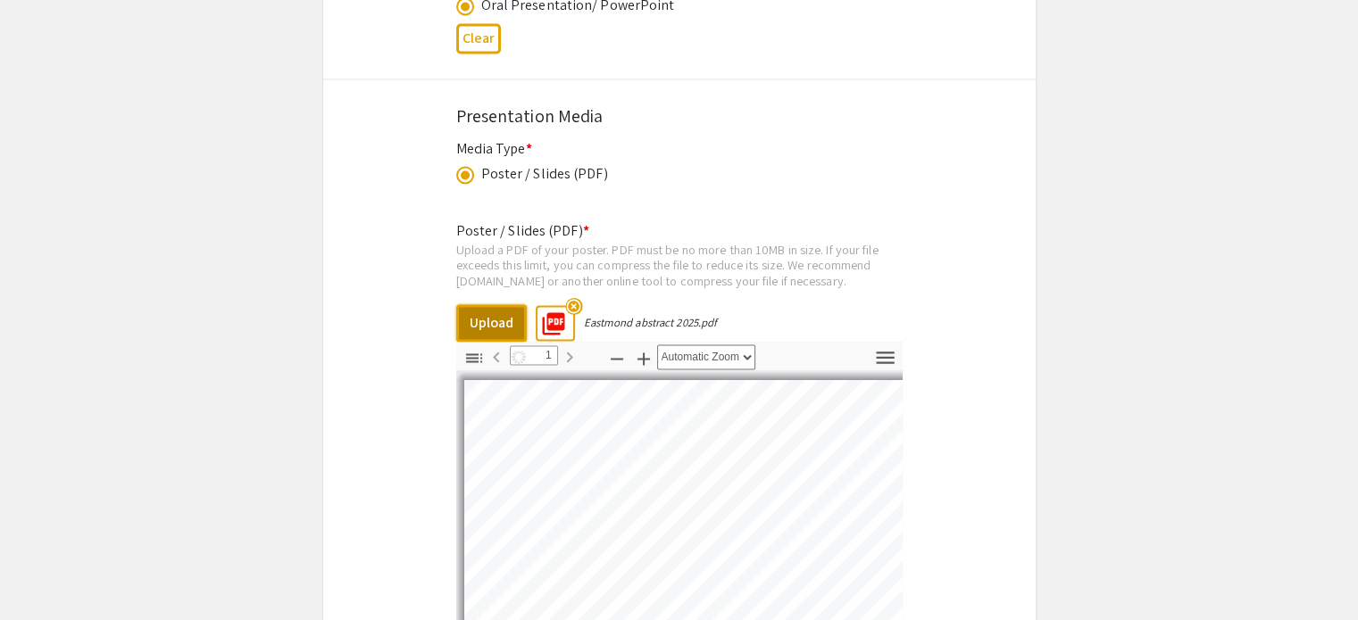
select select "auto"
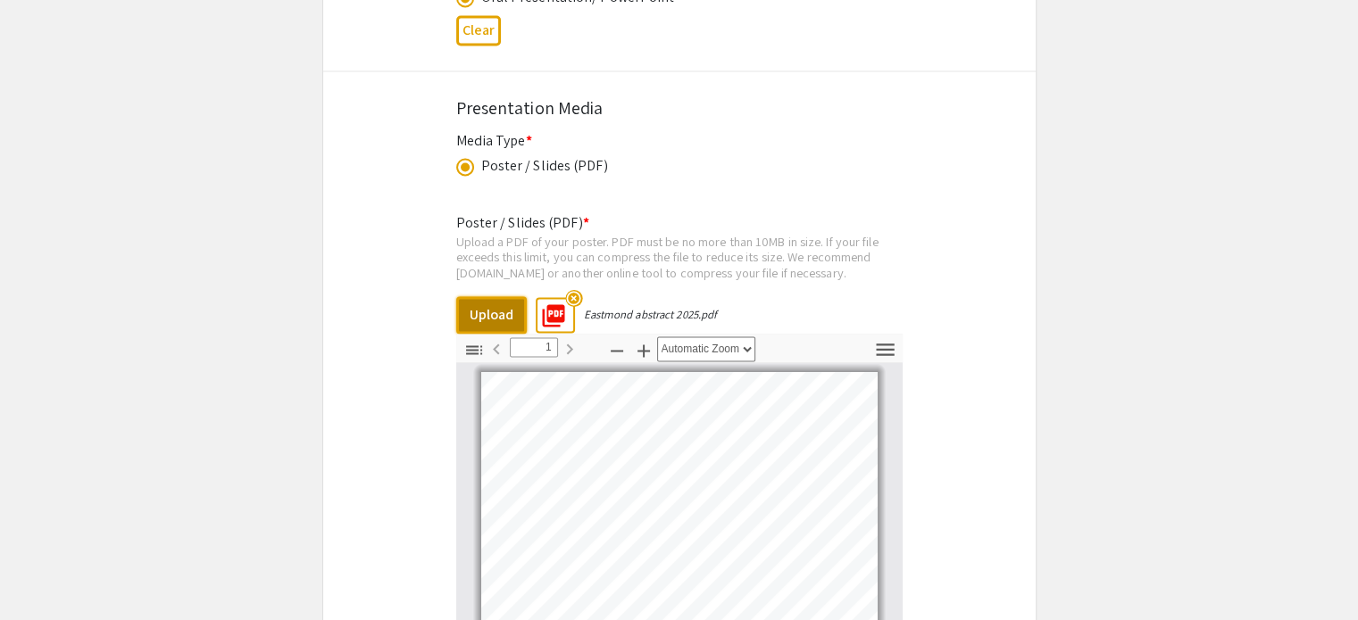
scroll to position [3427, 0]
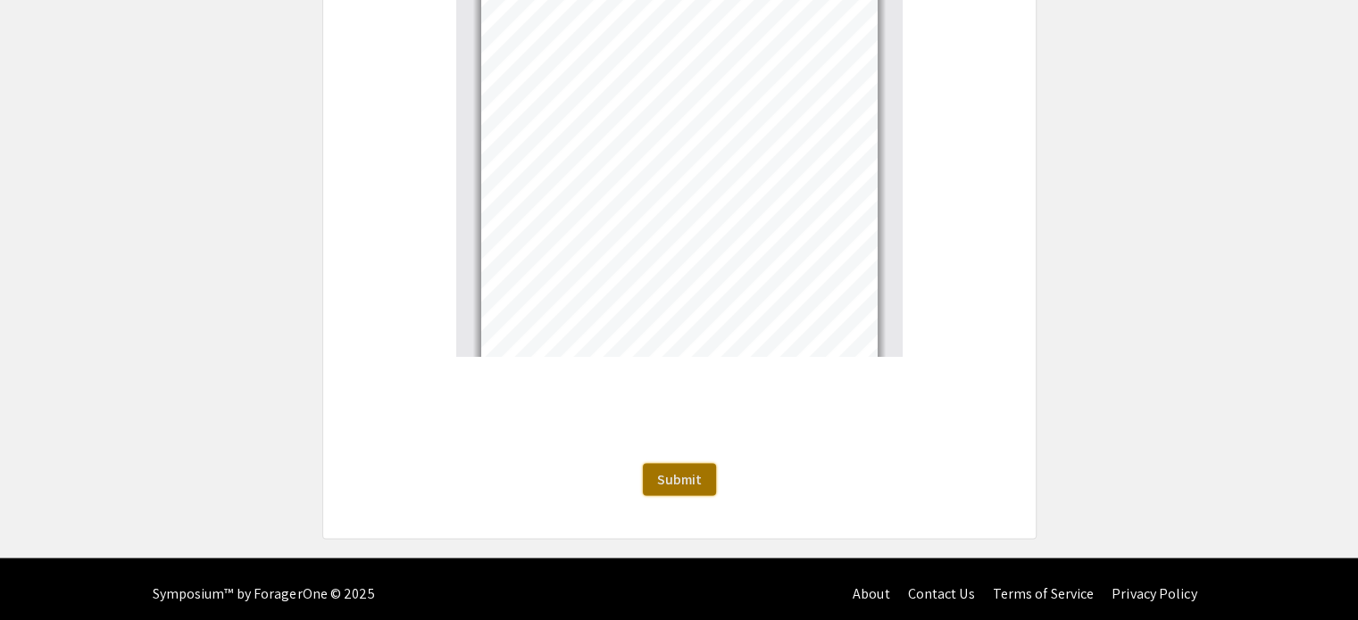
click at [697, 470] on span "Submit" at bounding box center [679, 479] width 45 height 19
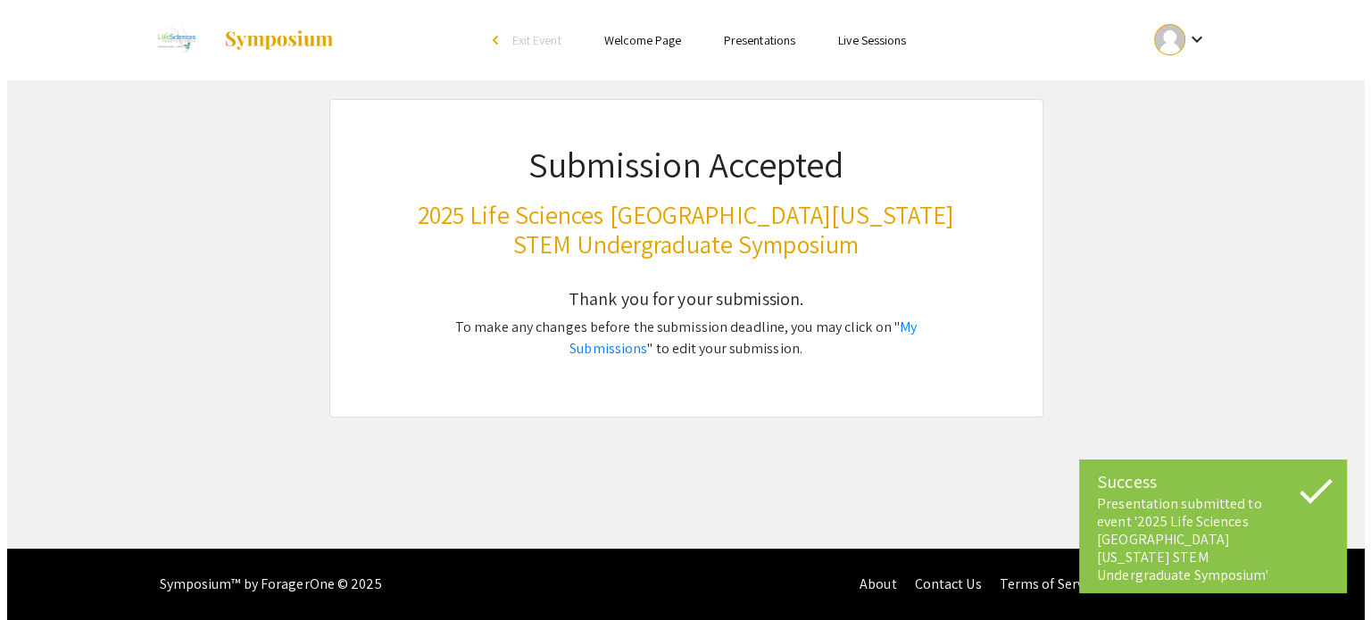
scroll to position [0, 0]
